Goal: Task Accomplishment & Management: Manage account settings

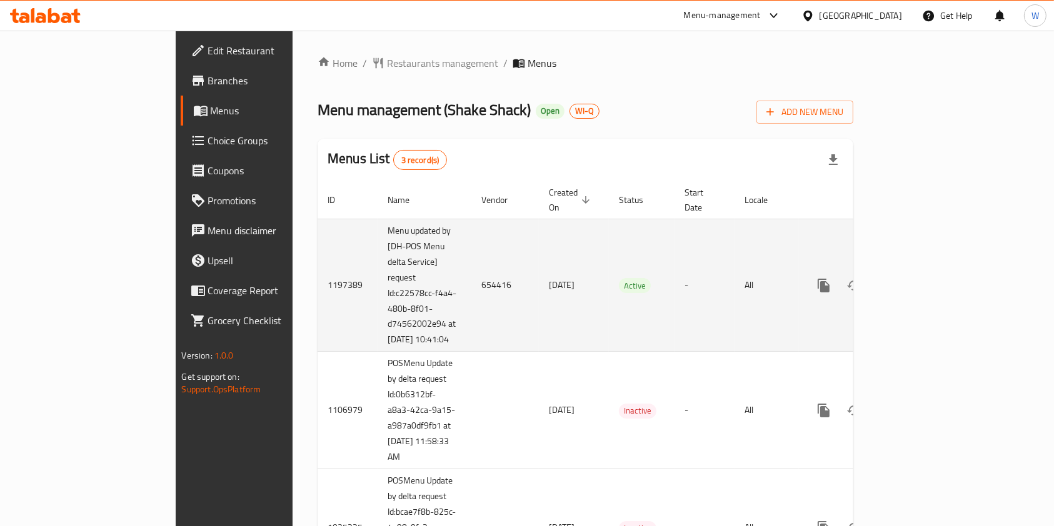
click at [921, 278] on icon "enhanced table" at bounding box center [913, 285] width 15 height 15
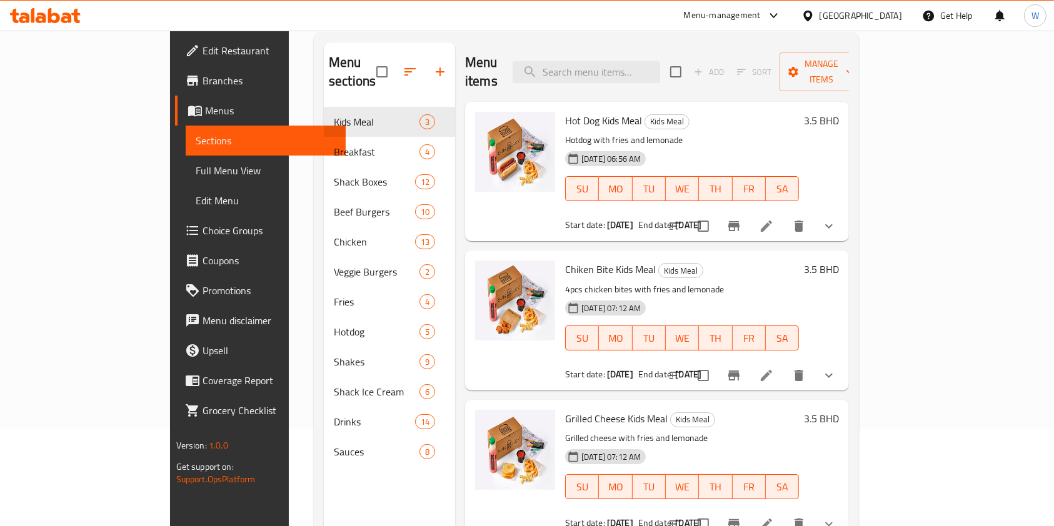
scroll to position [8, 0]
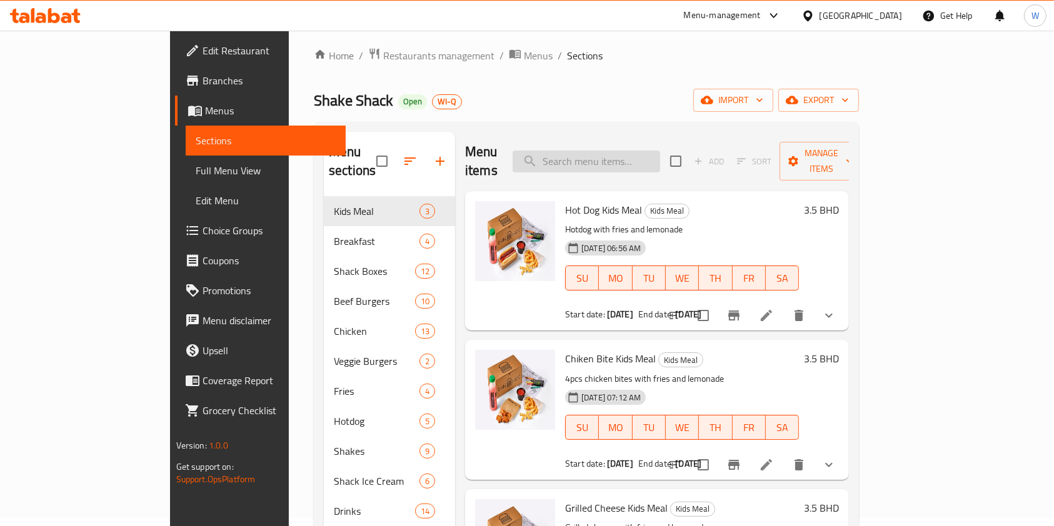
click at [639, 151] on input "search" at bounding box center [585, 162] width 147 height 22
paste input "Chicken Shack"
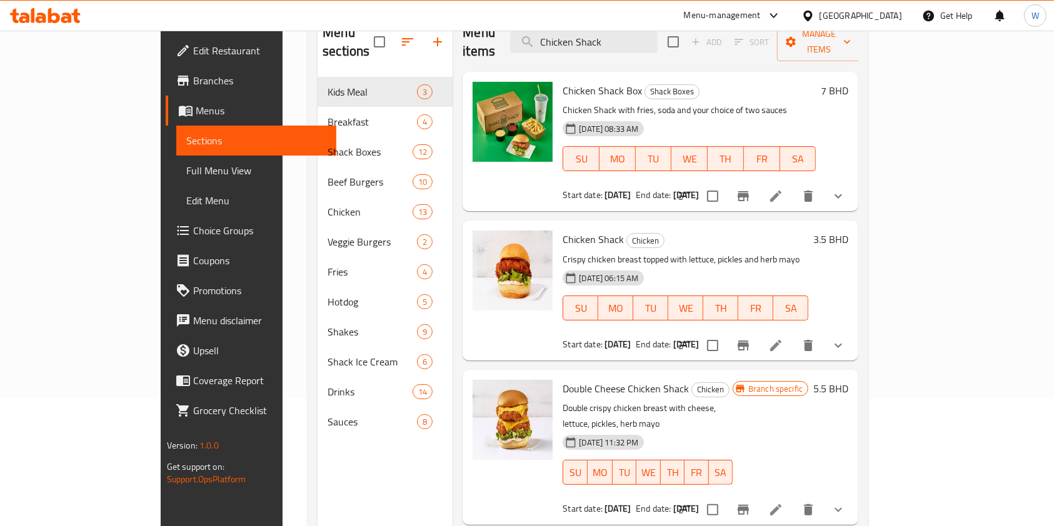
scroll to position [91, 0]
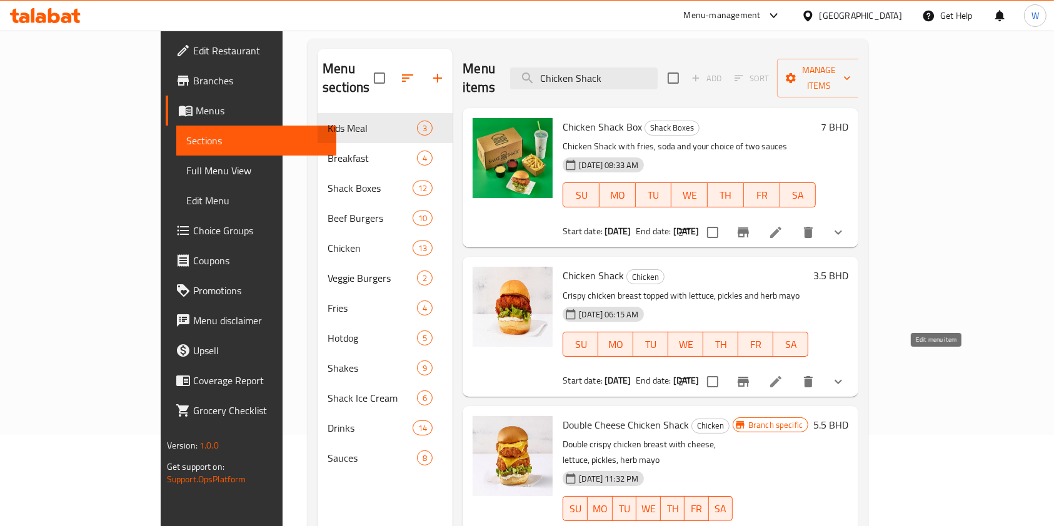
type input "Chicken Shack"
click at [783, 374] on icon at bounding box center [775, 381] width 15 height 15
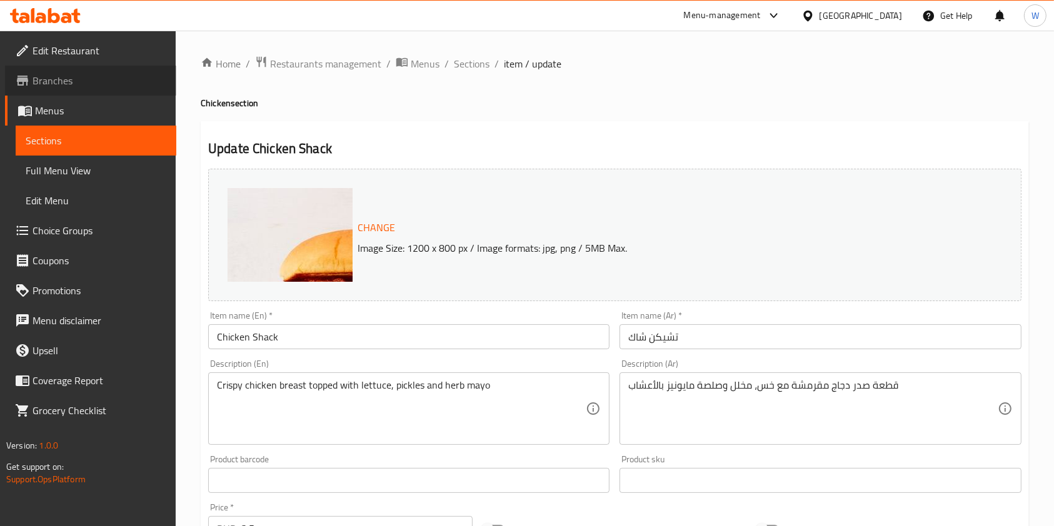
click at [66, 82] on span "Branches" at bounding box center [99, 80] width 134 height 15
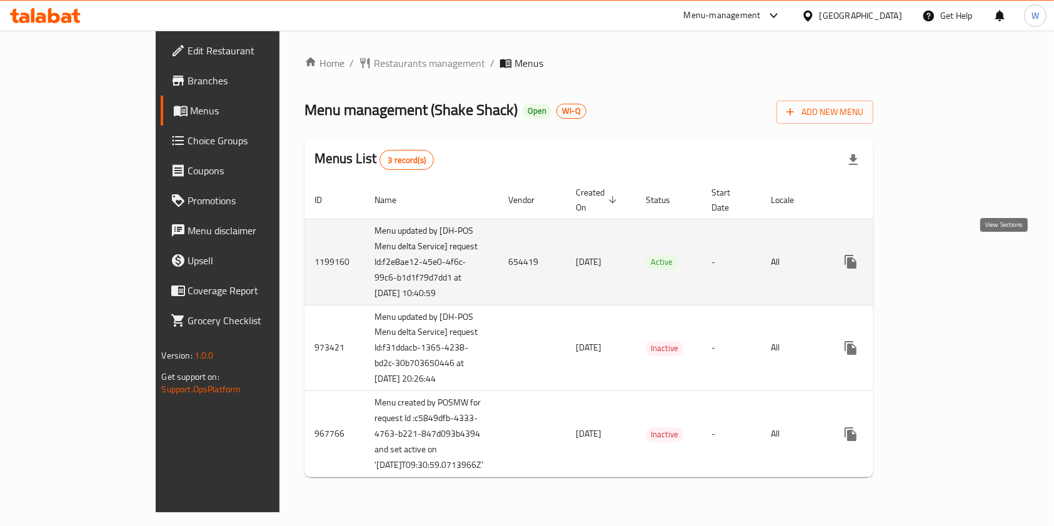
click at [948, 254] on icon "enhanced table" at bounding box center [940, 261] width 15 height 15
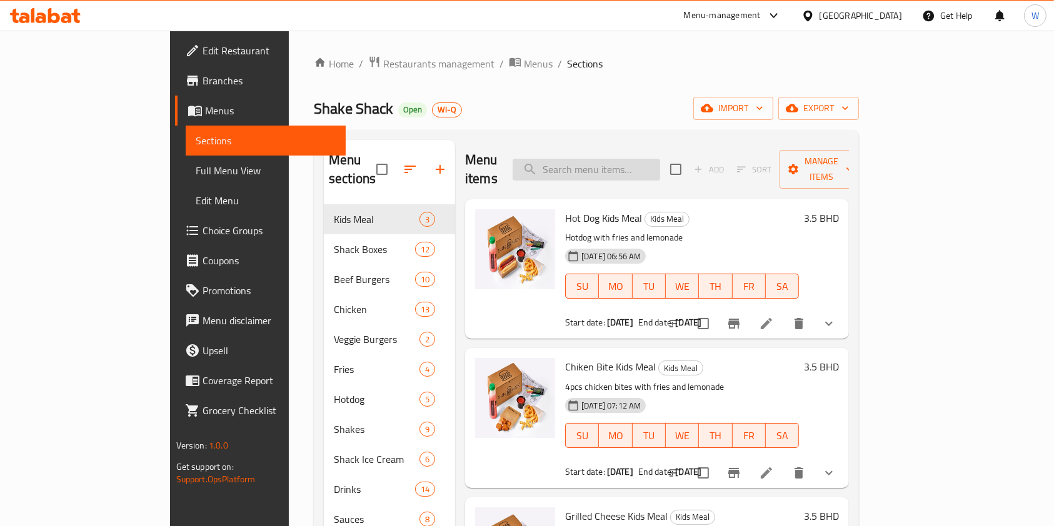
click at [618, 159] on input "search" at bounding box center [585, 170] width 147 height 22
click at [619, 159] on input "search" at bounding box center [585, 170] width 147 height 22
paste input "Chicken Shack"
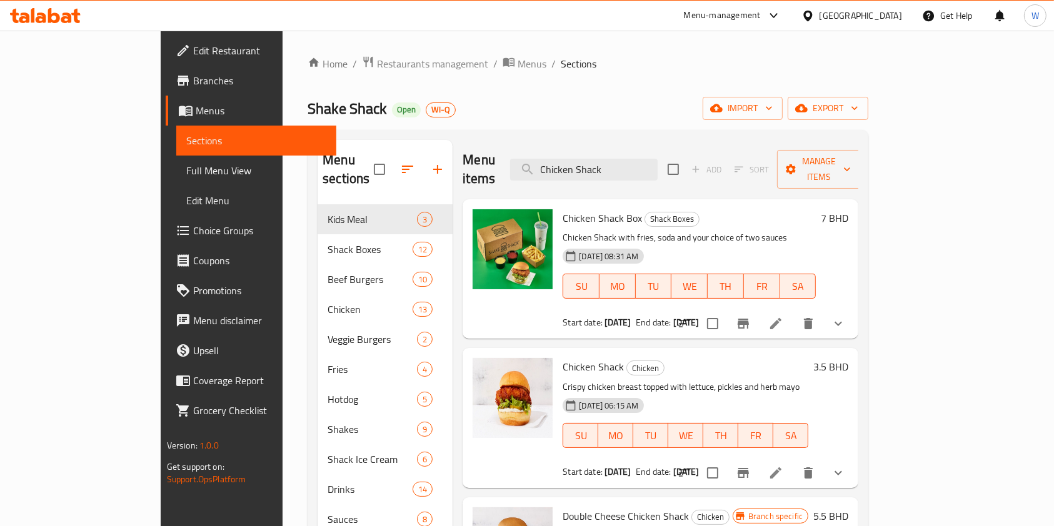
scroll to position [83, 0]
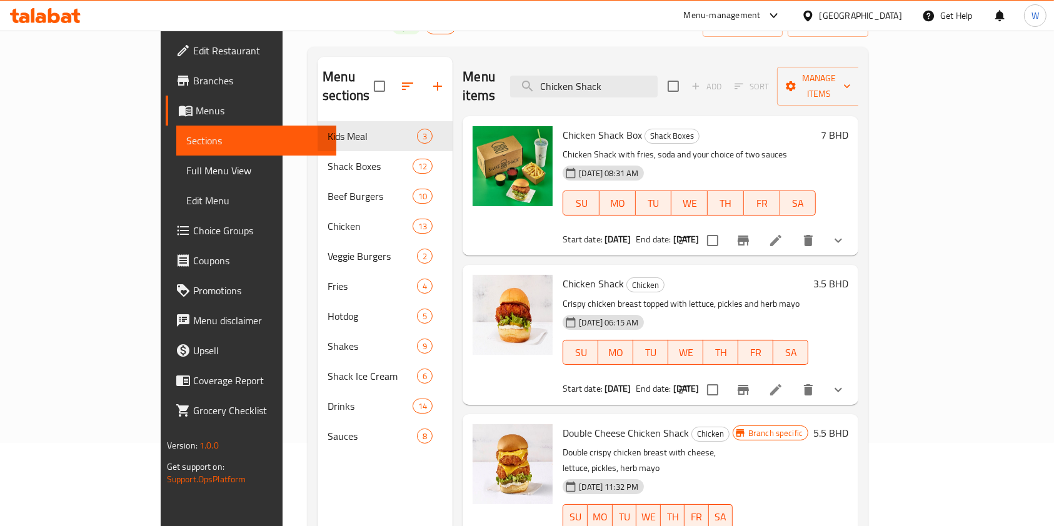
type input "Chicken Shack"
click at [783, 382] on icon at bounding box center [775, 389] width 15 height 15
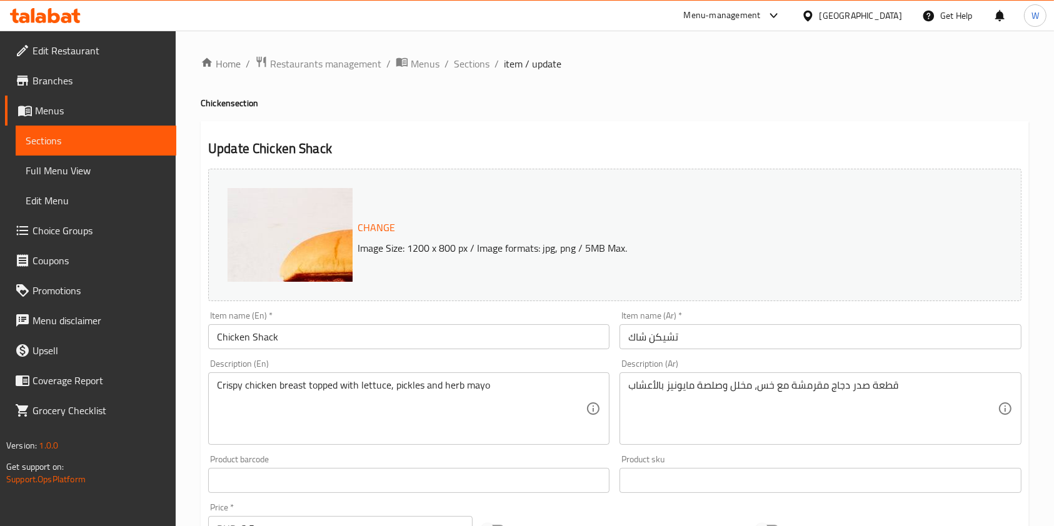
click at [69, 87] on span "Branches" at bounding box center [99, 80] width 134 height 15
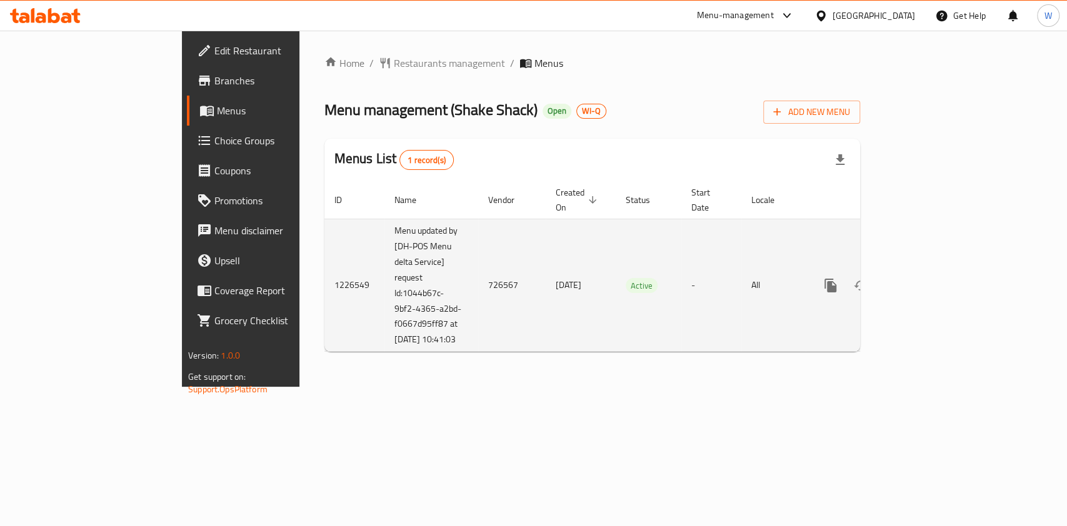
click at [928, 278] on icon "enhanced table" at bounding box center [920, 285] width 15 height 15
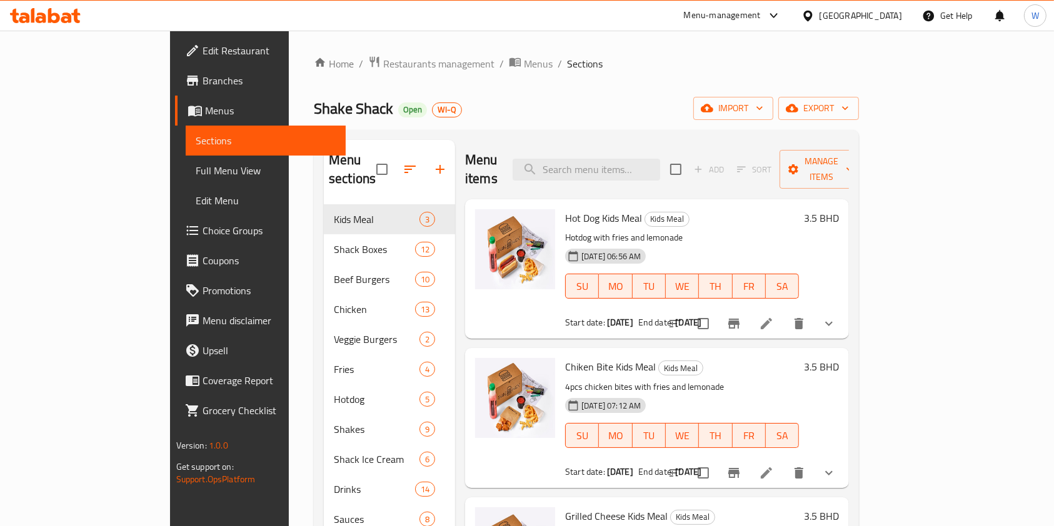
click at [638, 130] on div "Menu sections Kids Meal 3 Shack Boxes 12 Beef Burgers 10 Chicken 13 Veggie Burg…" at bounding box center [586, 403] width 545 height 546
click at [631, 167] on input "search" at bounding box center [585, 170] width 147 height 22
paste input "Chicken Shack"
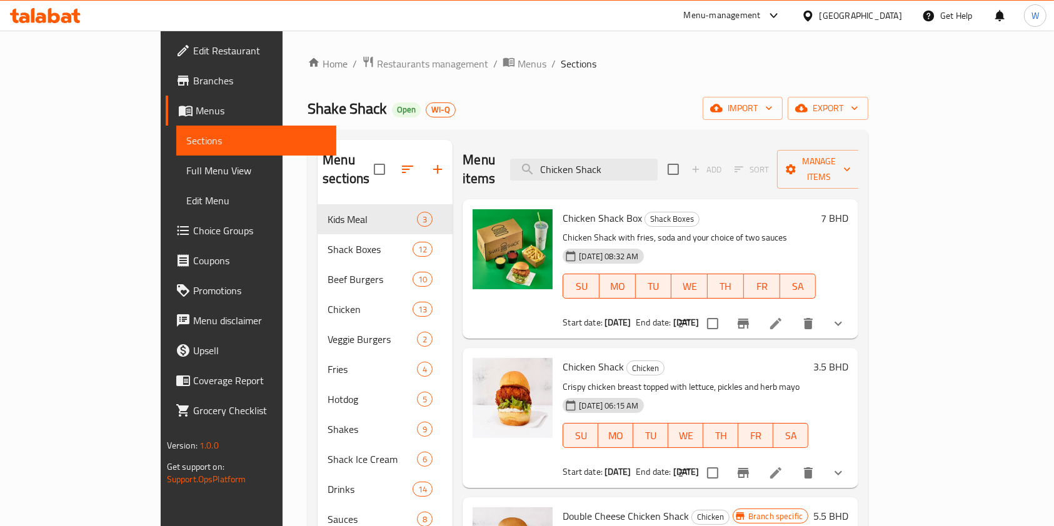
type input "Chicken Shack"
click at [783, 466] on icon at bounding box center [775, 473] width 15 height 15
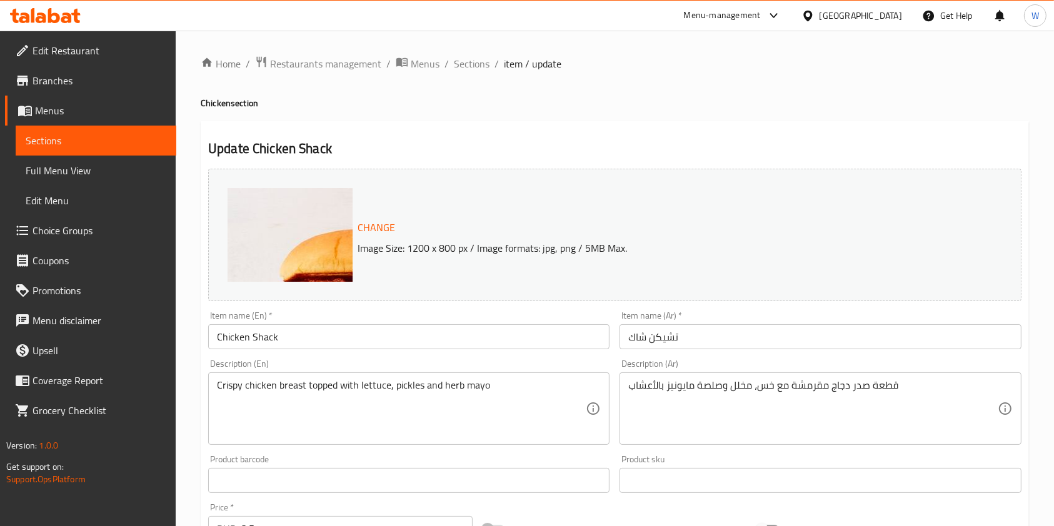
click at [50, 86] on span "Branches" at bounding box center [99, 80] width 134 height 15
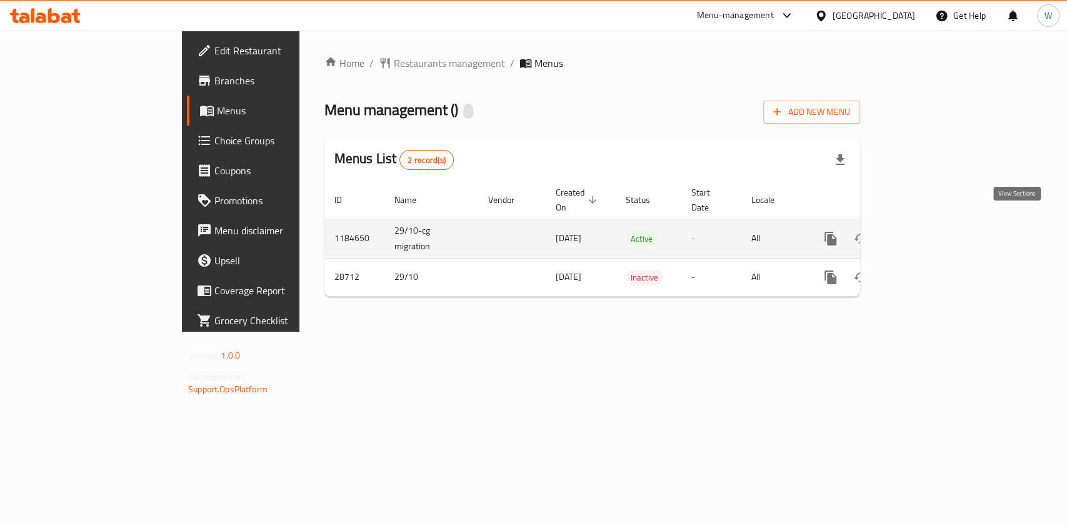
click at [928, 231] on icon "enhanced table" at bounding box center [920, 238] width 15 height 15
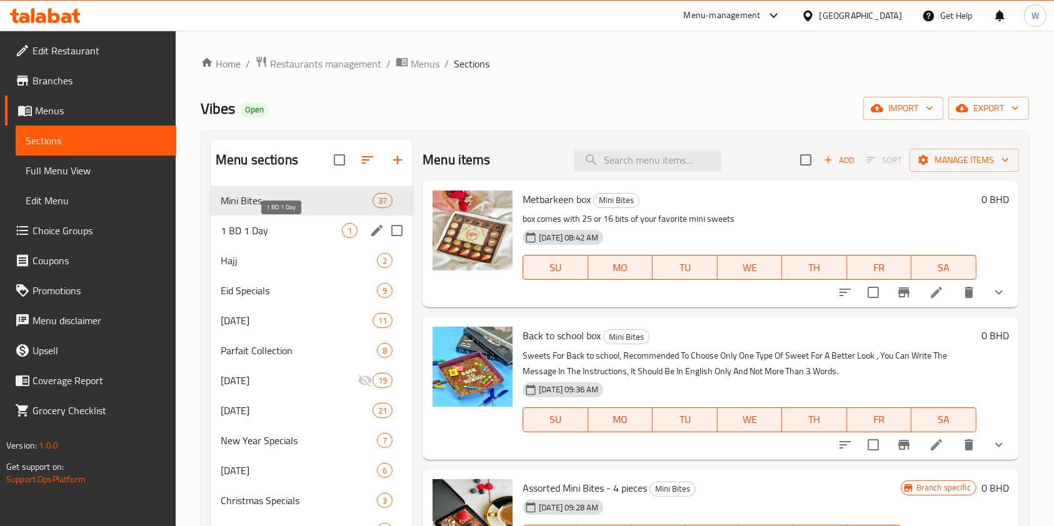
click at [279, 234] on span "1 BD 1 Day" at bounding box center [281, 230] width 121 height 15
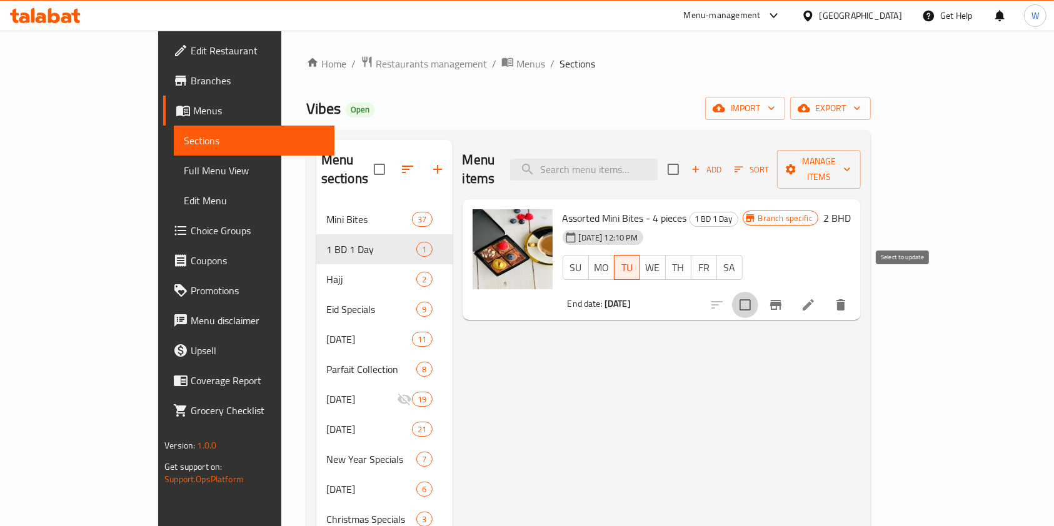
click at [758, 292] on input "checkbox" at bounding box center [745, 305] width 26 height 26
checkbox input "true"
click at [850, 157] on span "Manage items" at bounding box center [819, 169] width 64 height 31
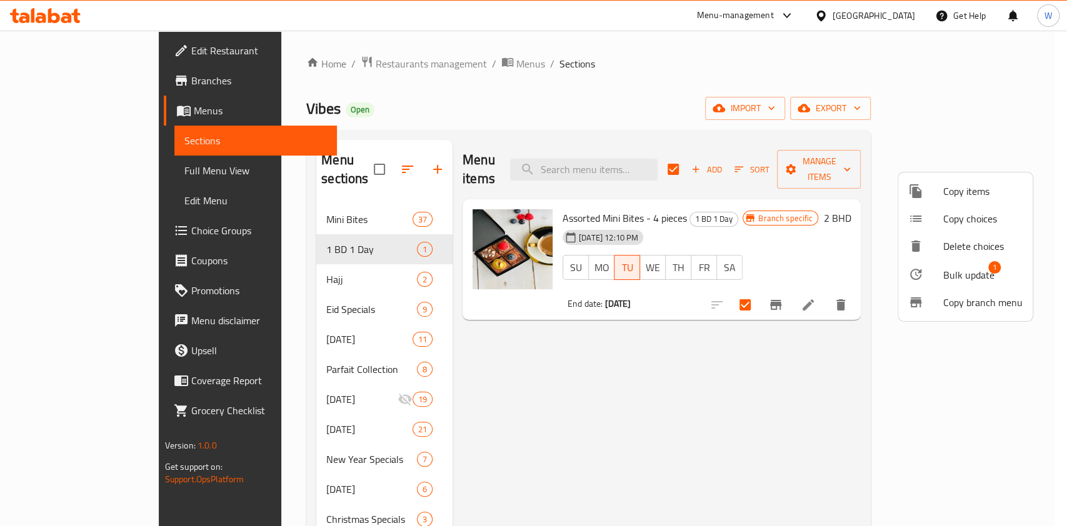
click at [956, 274] on span "Bulk update" at bounding box center [968, 274] width 51 height 15
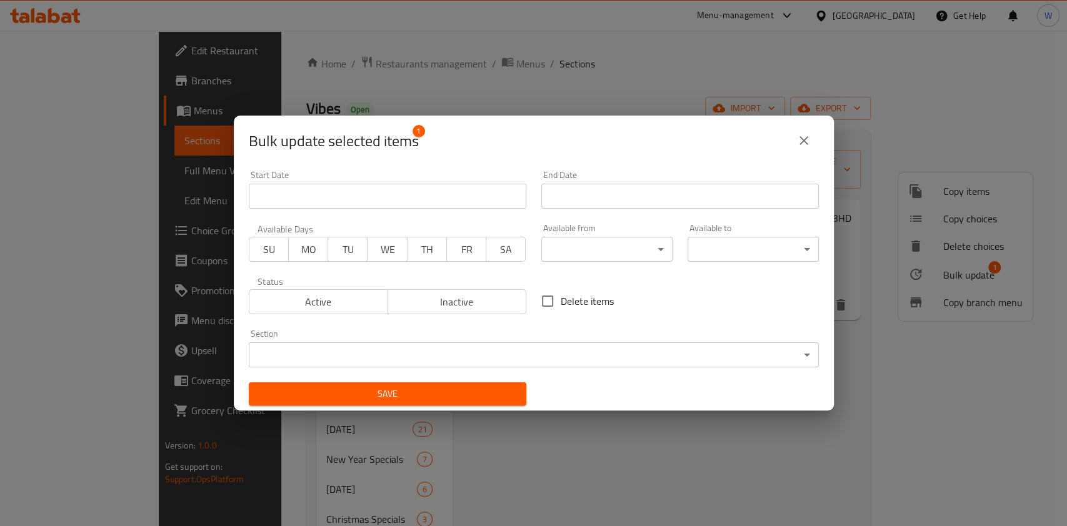
click at [561, 202] on input "Start Date" at bounding box center [679, 196] width 277 height 25
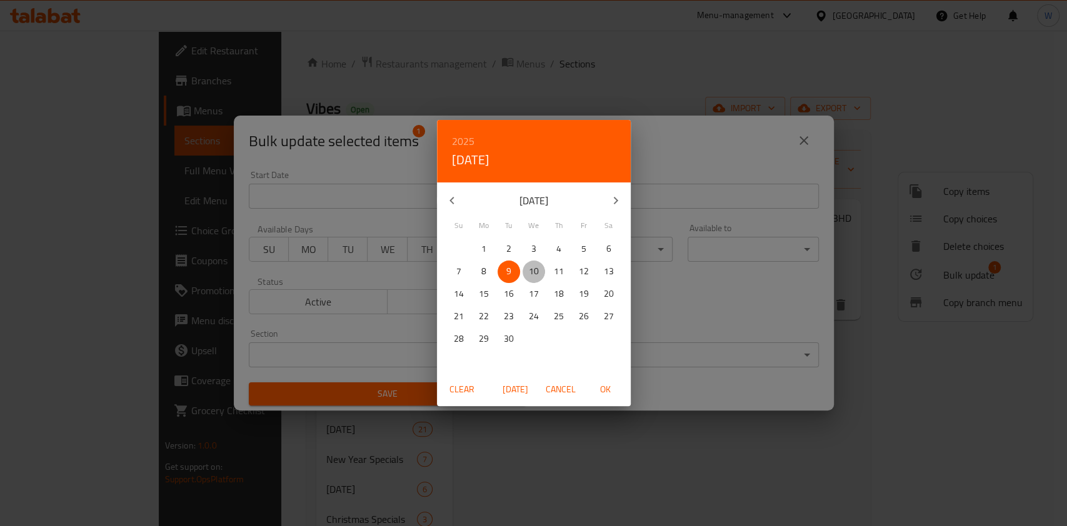
click at [530, 272] on p "10" at bounding box center [534, 272] width 10 height 16
click at [601, 393] on span "OK" at bounding box center [606, 390] width 30 height 16
type input "10-09-2025"
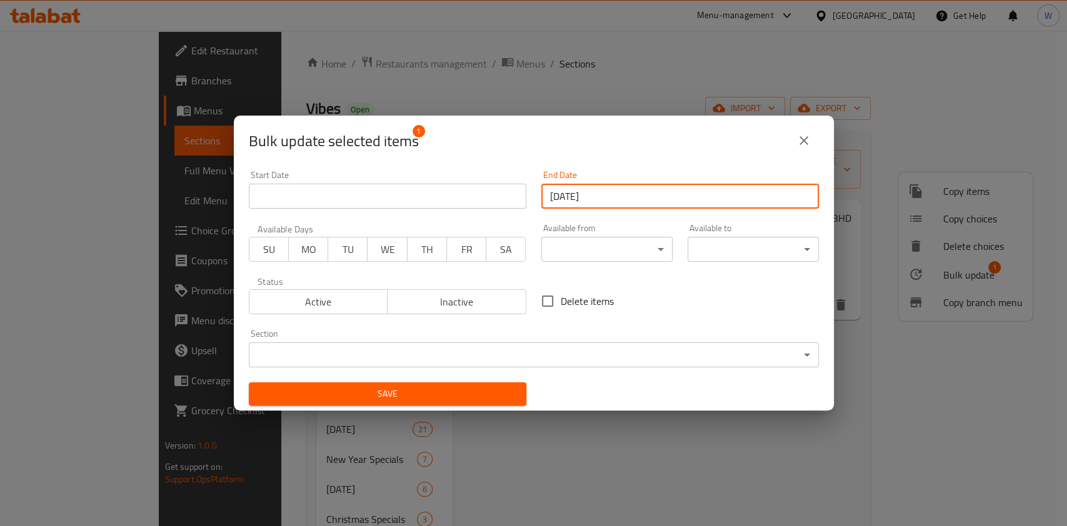
click at [376, 257] on span "WE" at bounding box center [386, 250] width 29 height 18
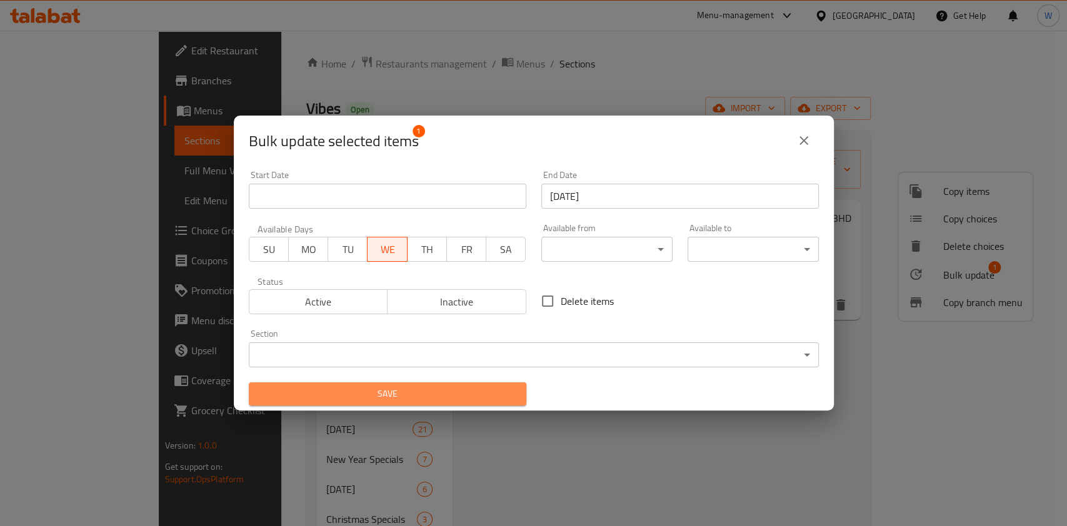
click at [430, 395] on span "Save" at bounding box center [387, 394] width 257 height 16
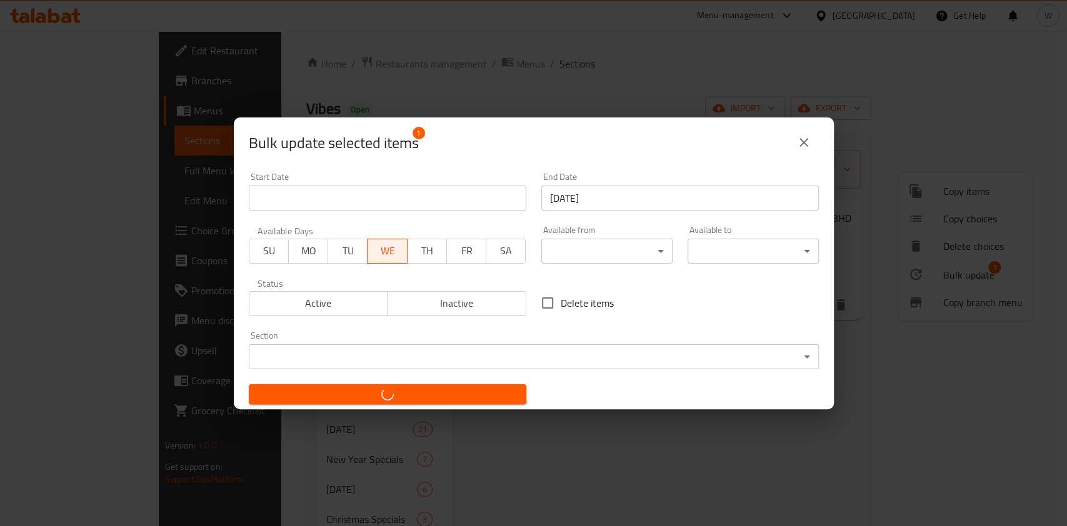
checkbox input "false"
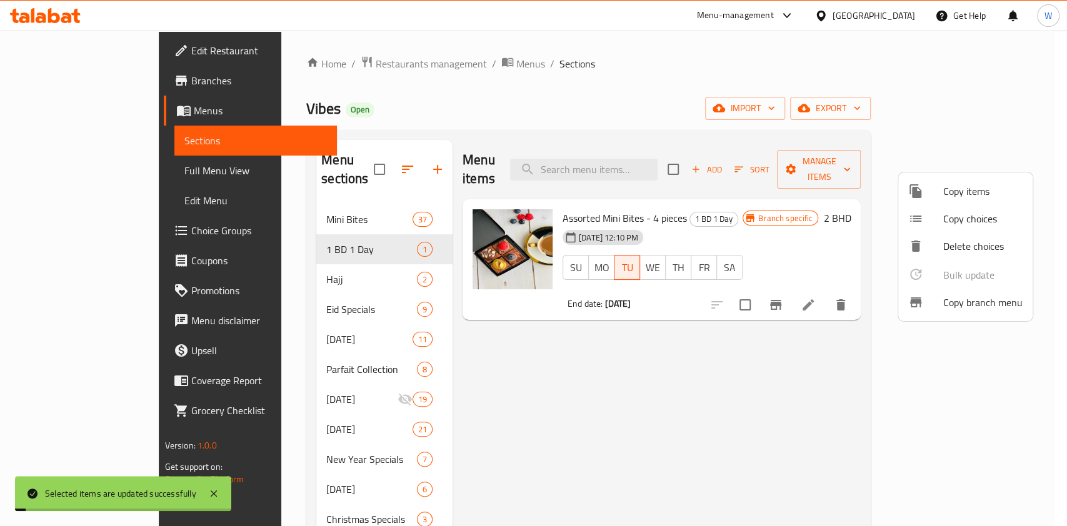
click at [710, 392] on div at bounding box center [533, 263] width 1067 height 526
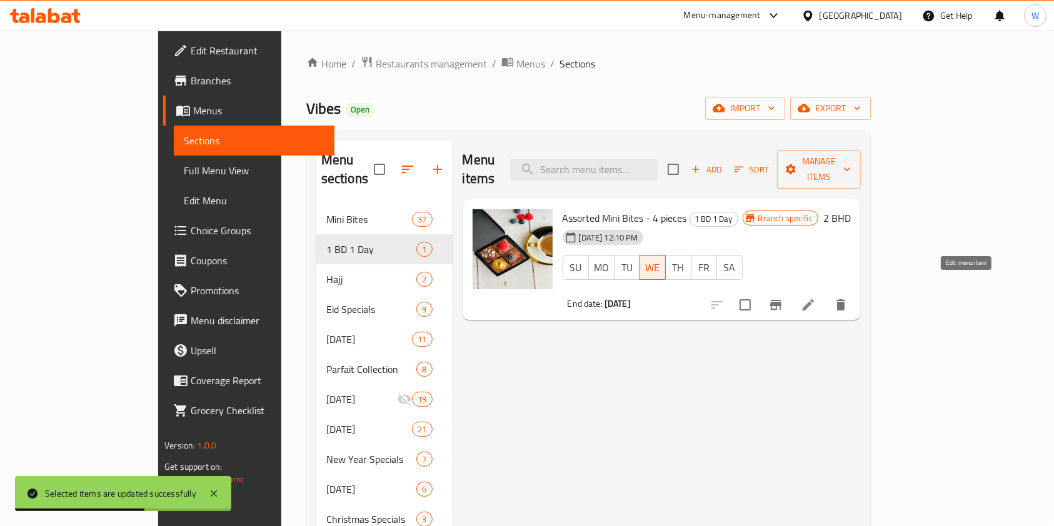
click at [814, 299] on icon at bounding box center [807, 304] width 11 height 11
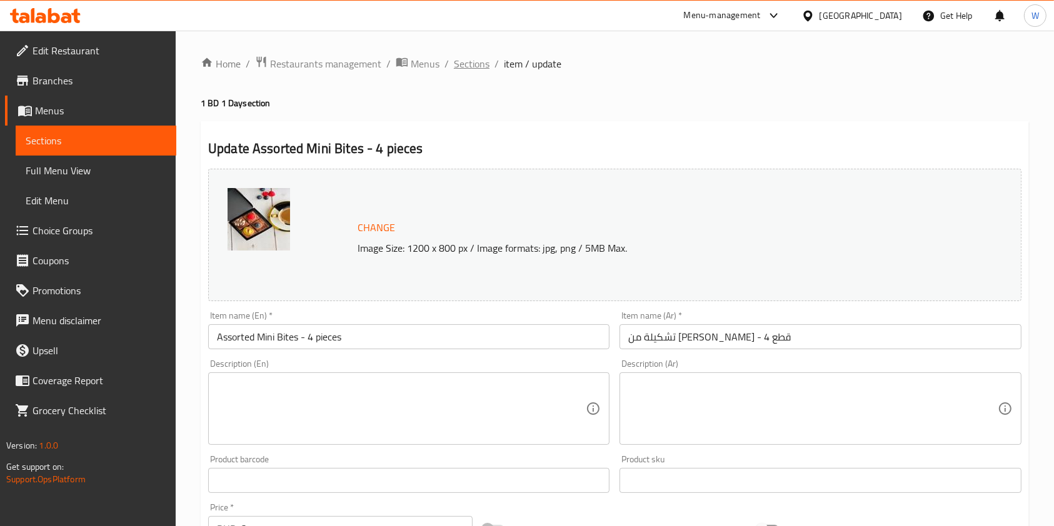
click at [479, 59] on span "Sections" at bounding box center [472, 63] width 36 height 15
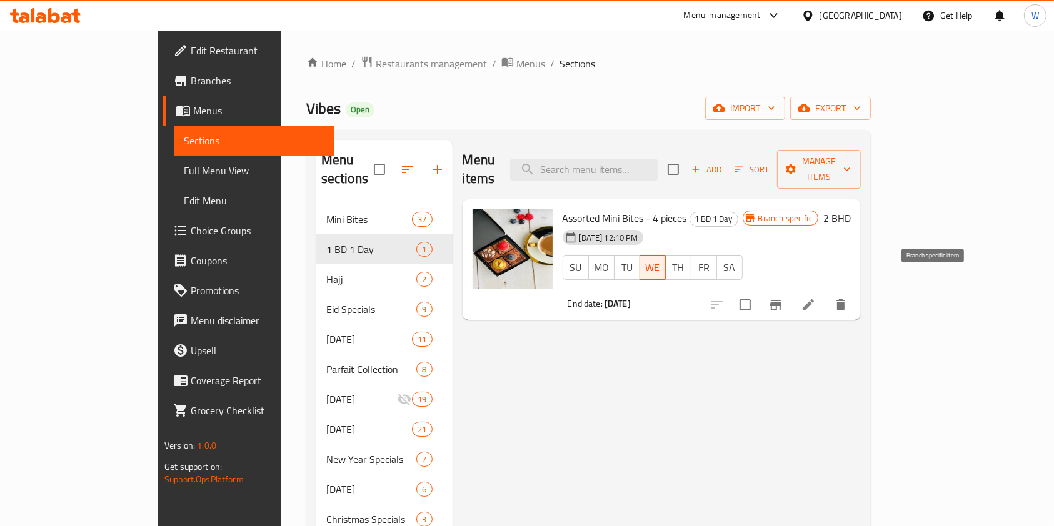
click at [790, 296] on button "Branch-specific-item" at bounding box center [775, 305] width 30 height 30
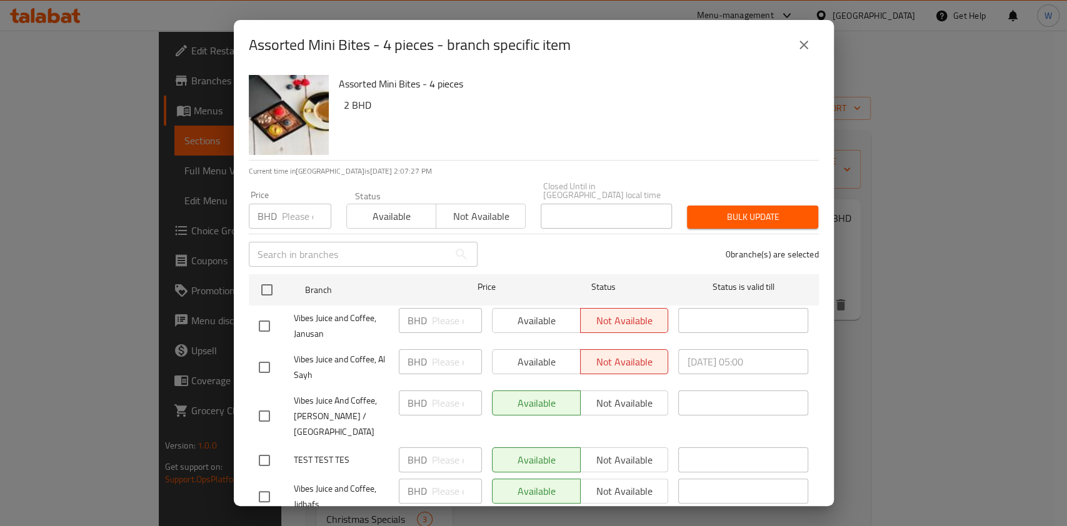
click at [796, 50] on icon "close" at bounding box center [803, 44] width 15 height 15
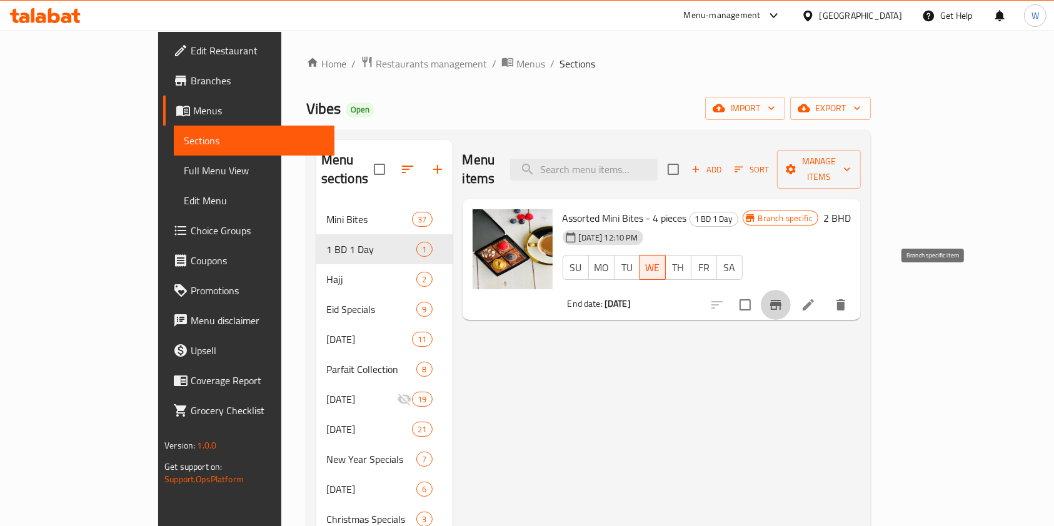
click at [790, 290] on button "Branch-specific-item" at bounding box center [775, 305] width 30 height 30
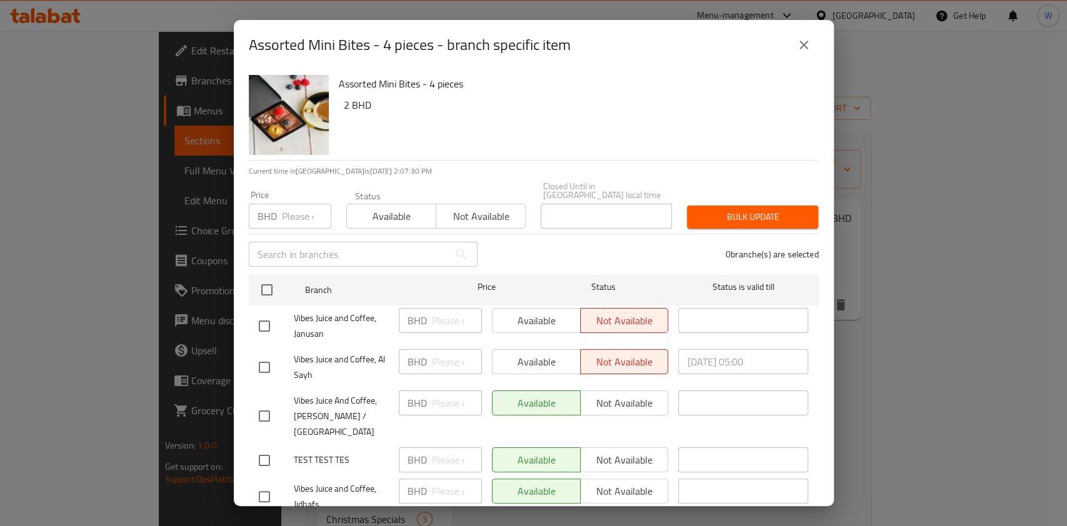
click at [395, 207] on span "Available" at bounding box center [391, 216] width 79 height 18
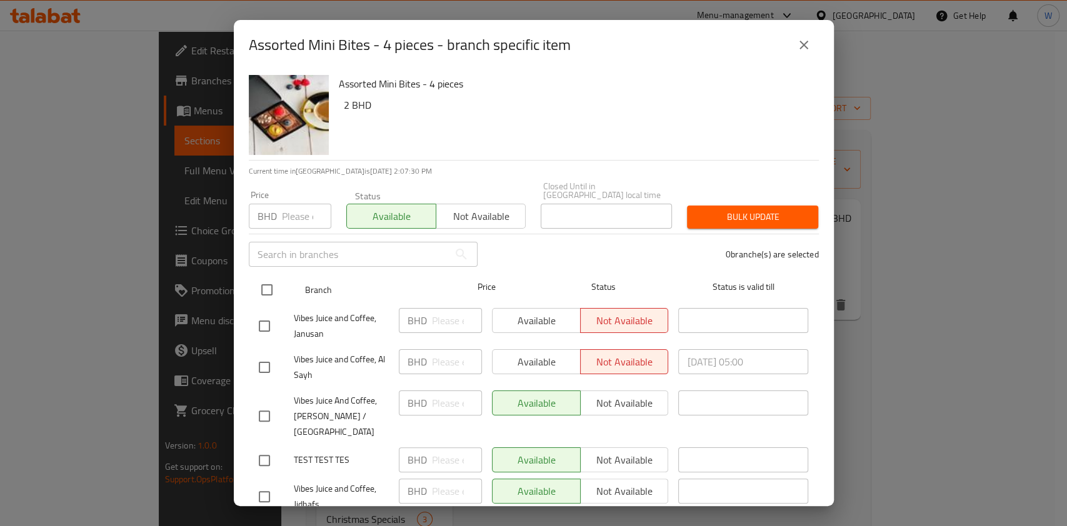
click at [264, 279] on input "checkbox" at bounding box center [267, 290] width 26 height 26
checkbox input "true"
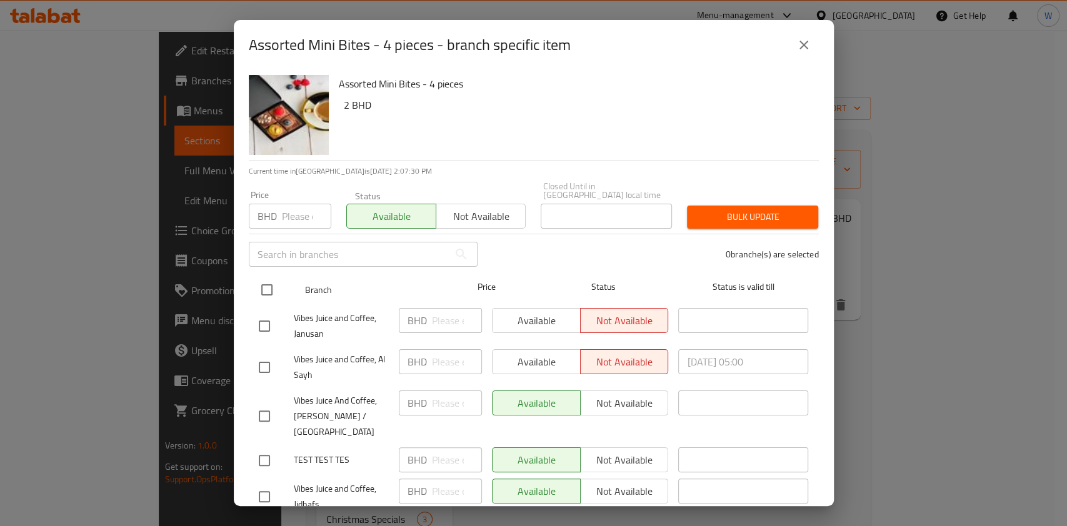
checkbox input "true"
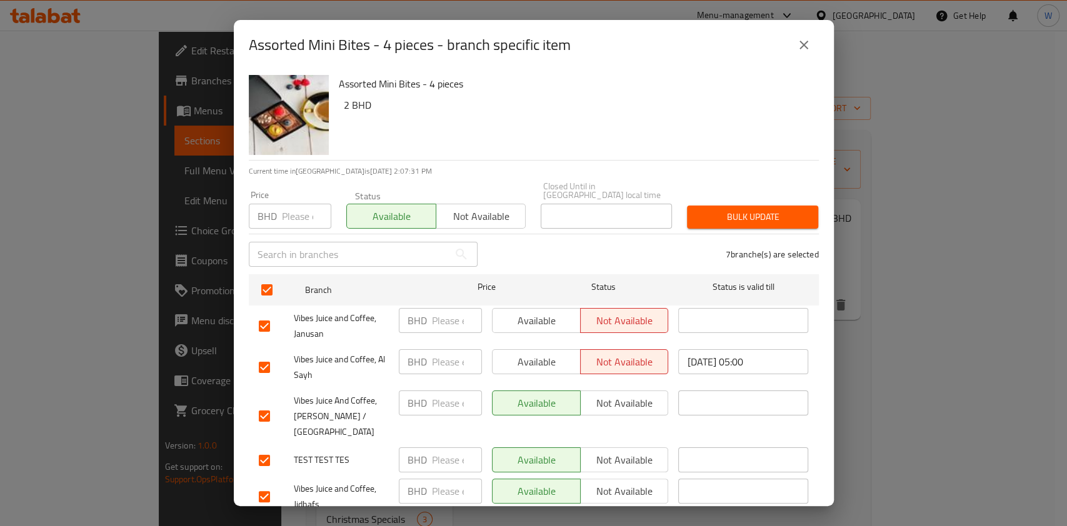
click at [785, 209] on span "Bulk update" at bounding box center [752, 217] width 111 height 16
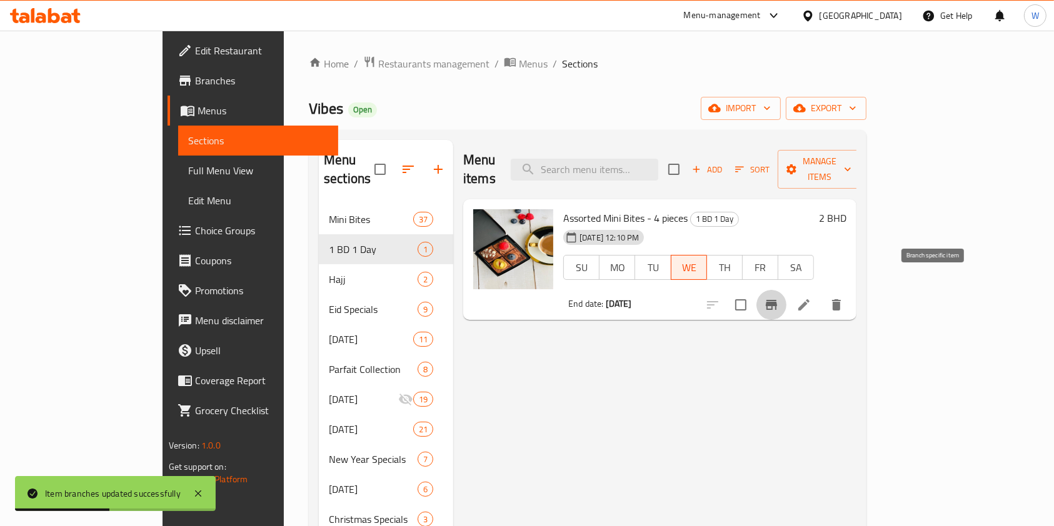
click at [777, 300] on icon "Branch-specific-item" at bounding box center [770, 305] width 11 height 10
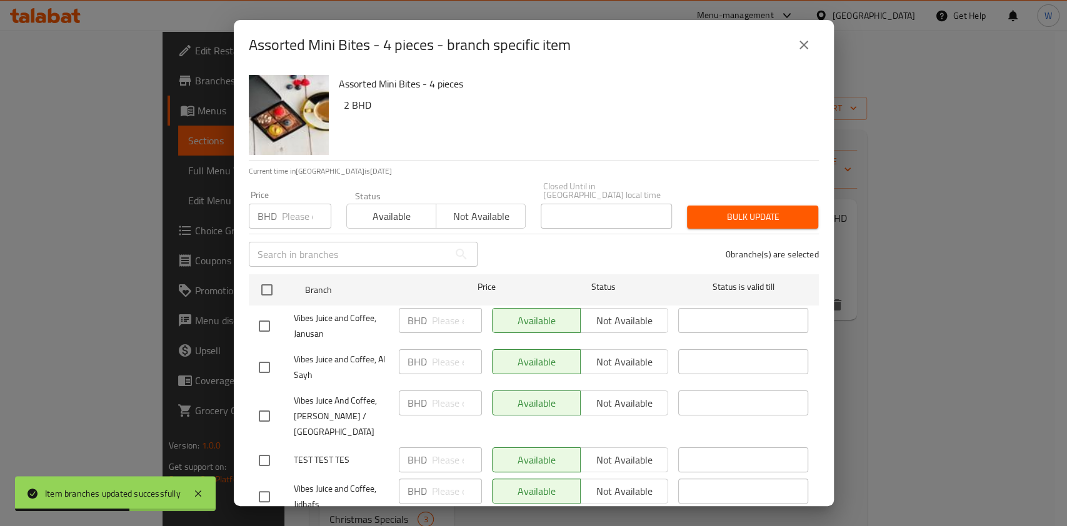
click at [815, 50] on button "close" at bounding box center [804, 45] width 30 height 30
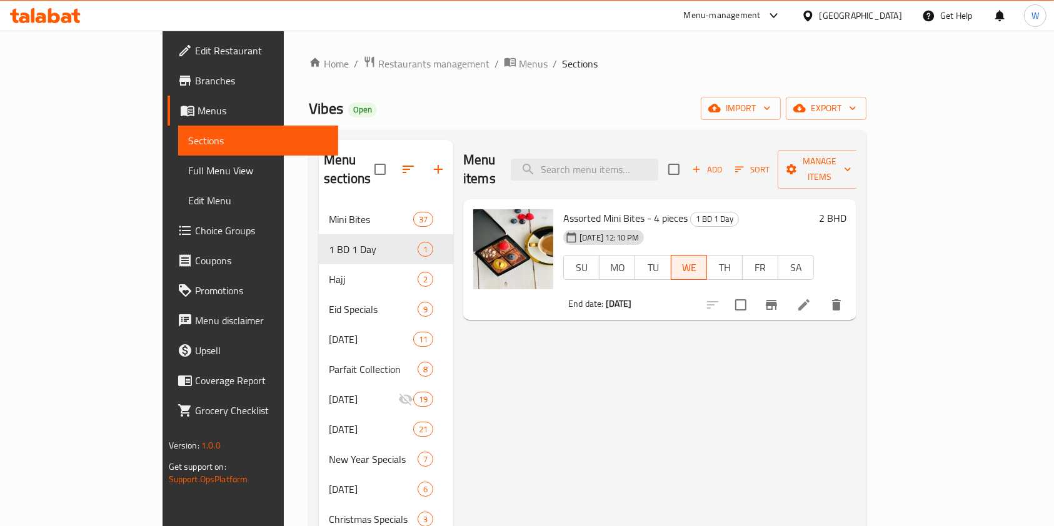
click at [195, 82] on span "Branches" at bounding box center [262, 80] width 134 height 15
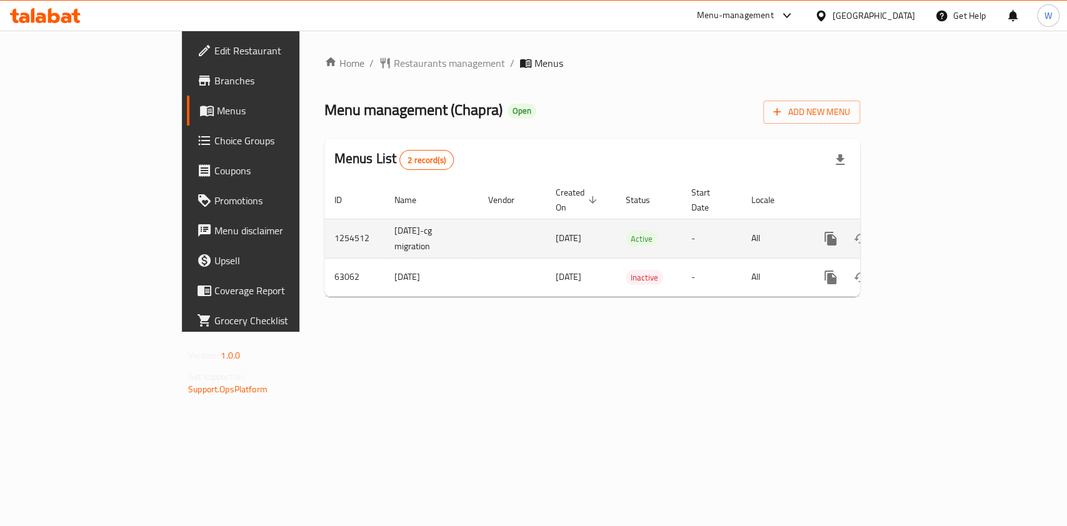
click at [926, 233] on icon "enhanced table" at bounding box center [920, 238] width 11 height 11
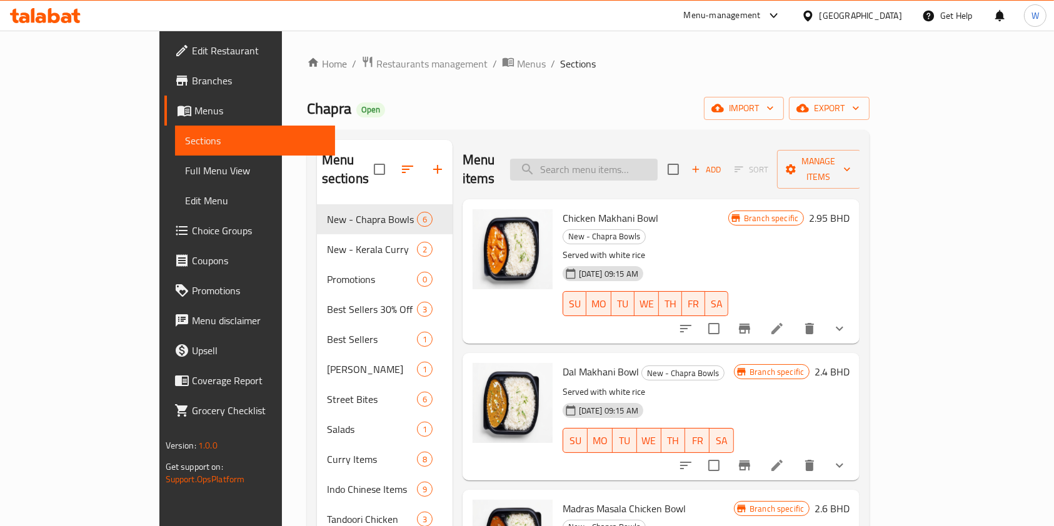
click at [646, 159] on input "search" at bounding box center [583, 170] width 147 height 22
paste input "Chili Chicken Fry"
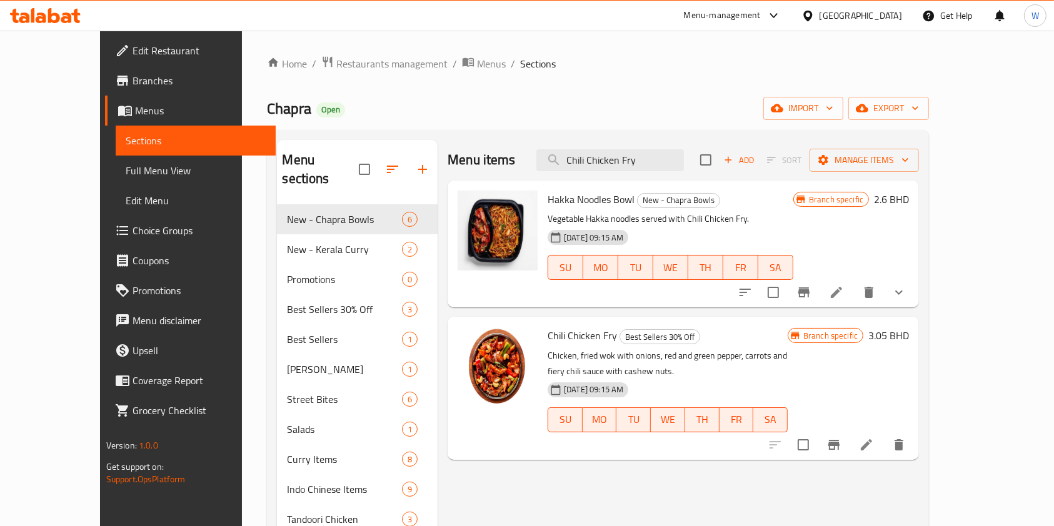
type input "Chili Chicken Fry"
click at [872, 439] on icon at bounding box center [865, 444] width 11 height 11
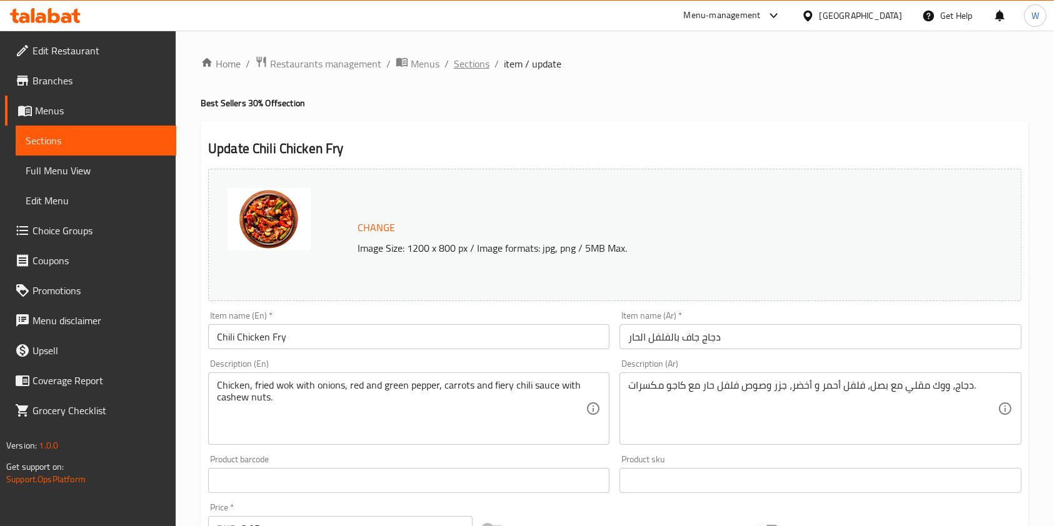
click at [476, 67] on span "Sections" at bounding box center [472, 63] width 36 height 15
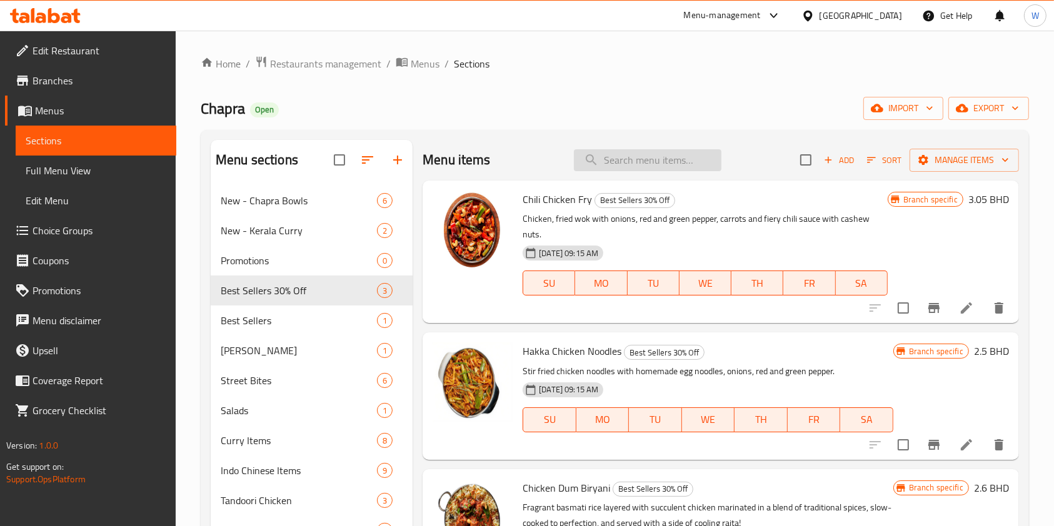
click at [634, 159] on input "search" at bounding box center [647, 160] width 147 height 22
paste input "Hakka Chicken Noodles"
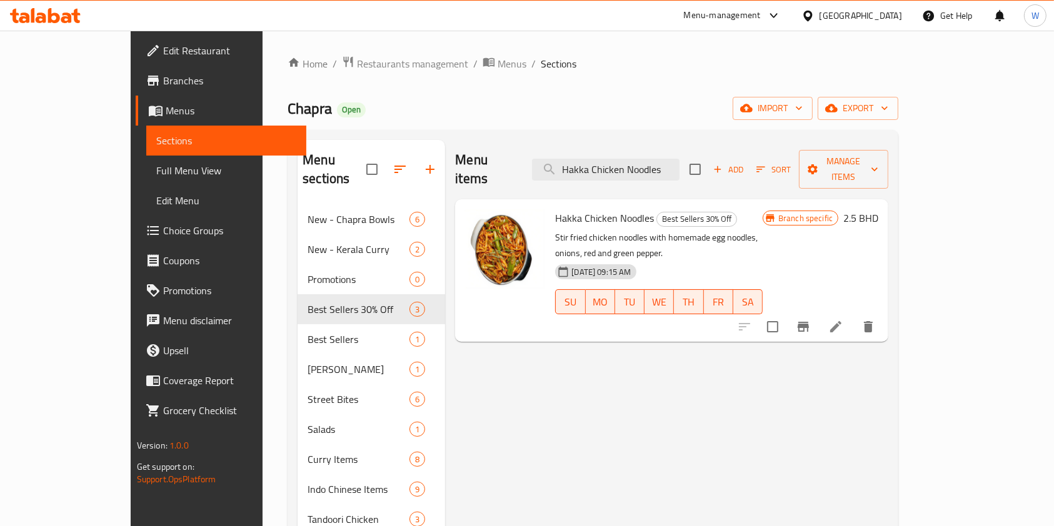
type input "Hakka Chicken Noodles"
click at [841, 321] on icon at bounding box center [835, 326] width 11 height 11
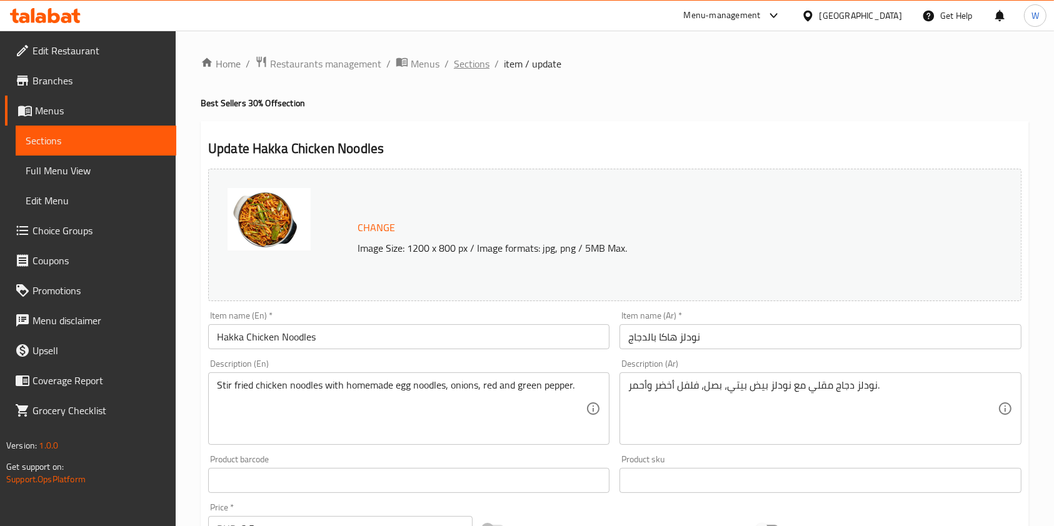
click at [465, 56] on span "Sections" at bounding box center [472, 63] width 36 height 15
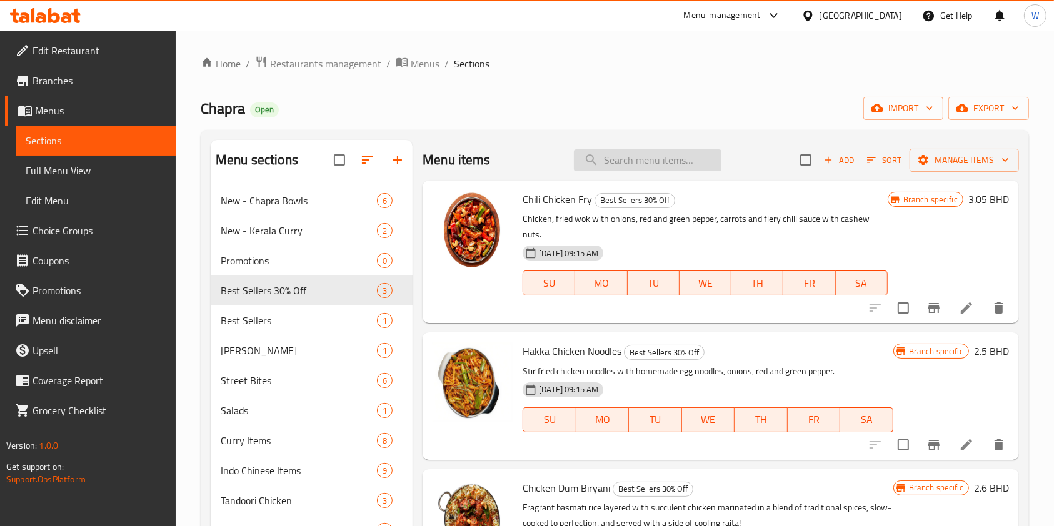
click at [632, 156] on input "search" at bounding box center [647, 160] width 147 height 22
paste input "Chicken Dum Biryani"
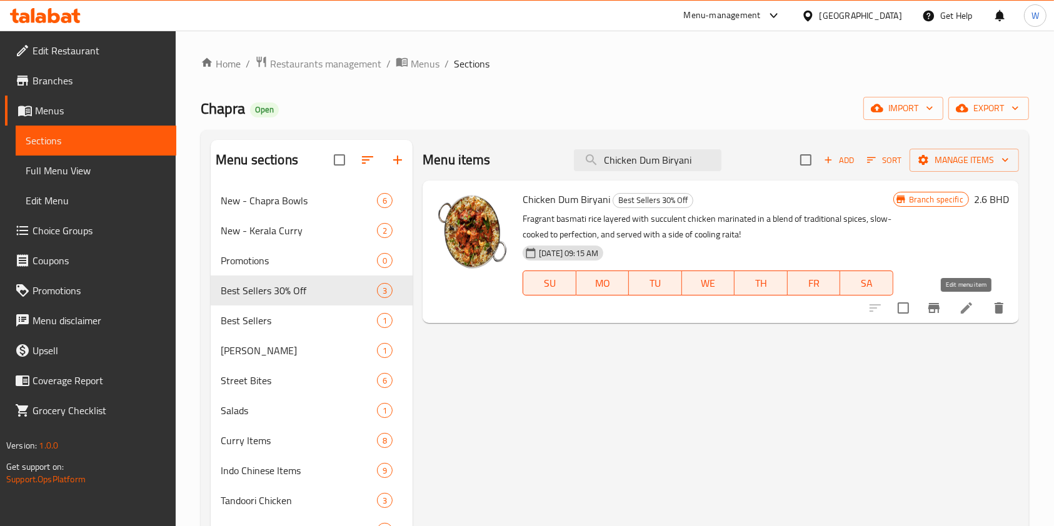
type input "Chicken Dum Biryani"
click at [965, 312] on icon at bounding box center [966, 308] width 15 height 15
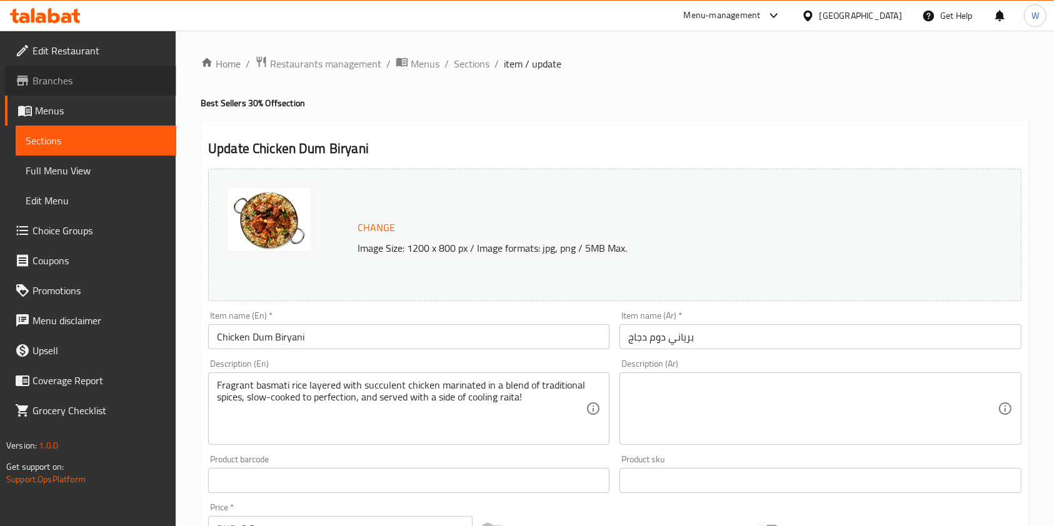
click at [42, 73] on span "Branches" at bounding box center [99, 80] width 134 height 15
